Goal: Task Accomplishment & Management: Complete application form

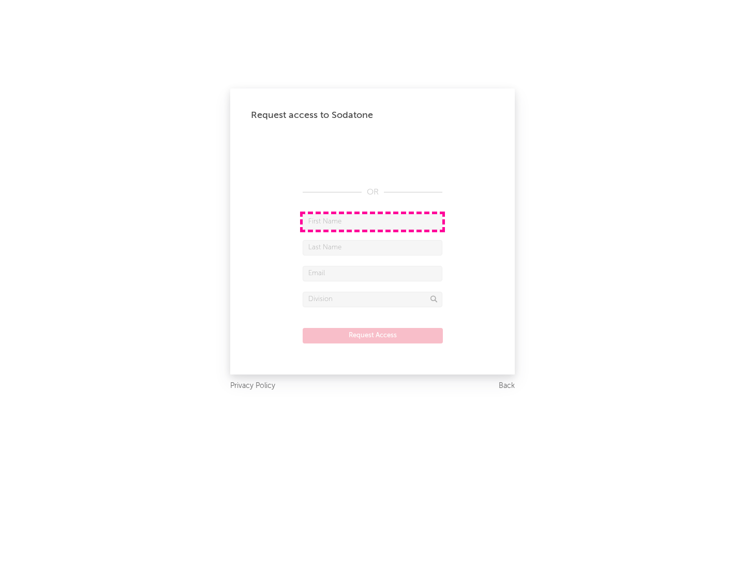
click at [372, 221] on input "text" at bounding box center [373, 222] width 140 height 16
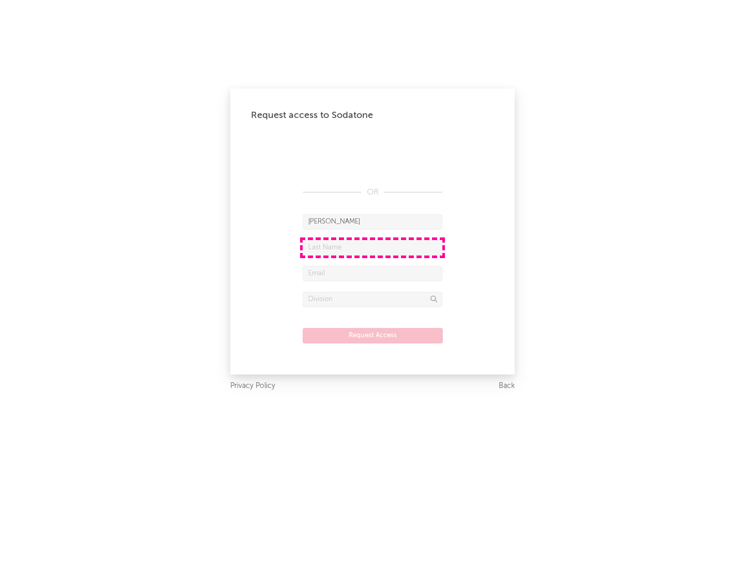
type input "[PERSON_NAME]"
click at [372, 247] on input "text" at bounding box center [373, 248] width 140 height 16
type input "[PERSON_NAME]"
click at [372, 273] on input "text" at bounding box center [373, 274] width 140 height 16
type input "[EMAIL_ADDRESS][DOMAIN_NAME]"
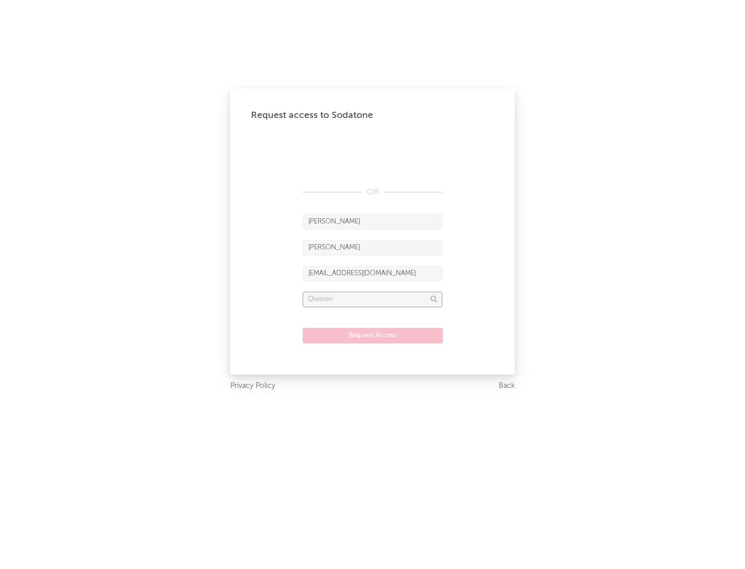
click at [372, 299] on input "text" at bounding box center [373, 300] width 140 height 16
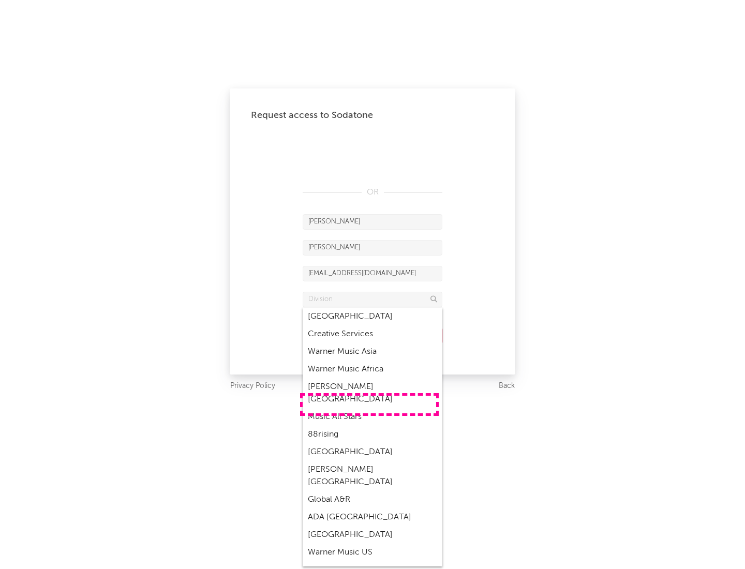
click at [369, 408] on div "Music All Stars" at bounding box center [373, 417] width 140 height 18
type input "Music All Stars"
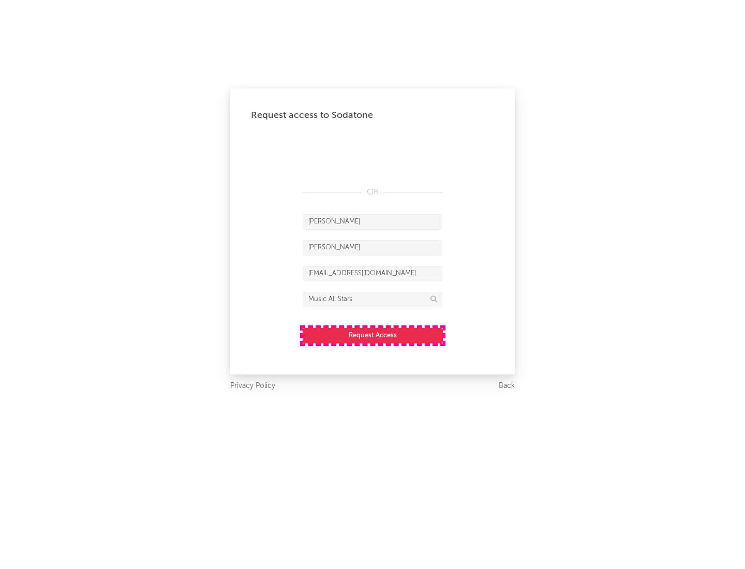
click at [372, 335] on button "Request Access" at bounding box center [373, 336] width 140 height 16
